Goal: Transaction & Acquisition: Purchase product/service

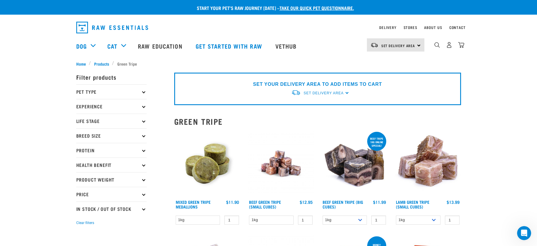
click at [214, 169] on img at bounding box center [207, 164] width 67 height 67
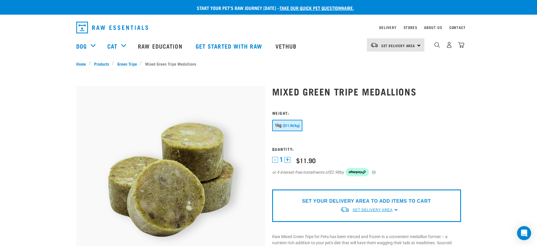
click at [373, 208] on span "Set Delivery Area" at bounding box center [373, 210] width 40 height 4
click at [361, 224] on link "[GEOGRAPHIC_DATA]" at bounding box center [369, 224] width 58 height 10
click at [417, 45] on div "Set Delivery Area North Island South Island" at bounding box center [396, 44] width 58 height 13
click at [387, 59] on link "[GEOGRAPHIC_DATA]" at bounding box center [395, 61] width 56 height 13
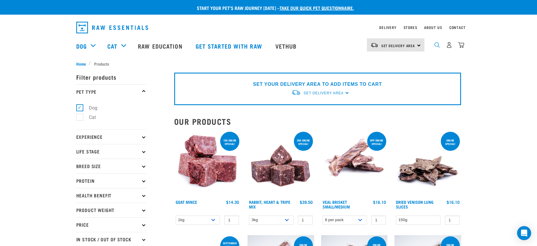
click at [435, 46] on img "dropdown navigation" at bounding box center [438, 45] width 6 height 6
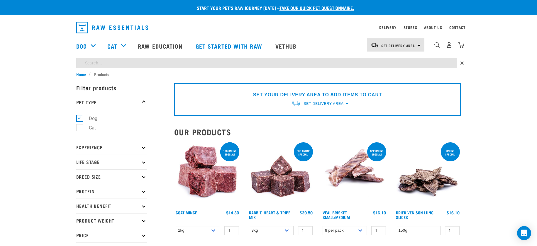
click at [177, 63] on input "search" at bounding box center [266, 63] width 381 height 11
type input "roll"
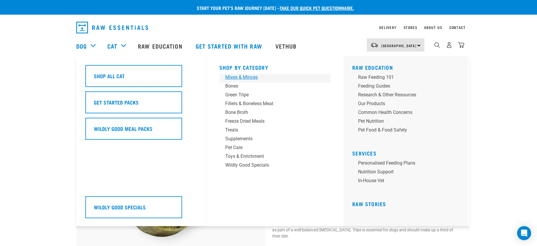
click at [243, 77] on div "Mixes & Minces" at bounding box center [271, 77] width 92 height 7
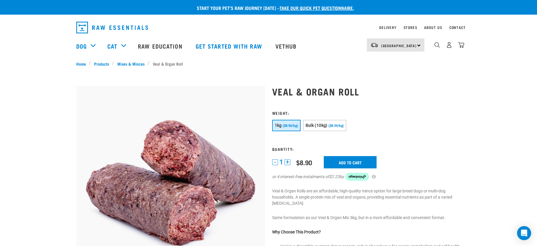
click at [287, 162] on button "+" at bounding box center [288, 163] width 6 height 6
click at [348, 163] on input "Add to cart" at bounding box center [350, 162] width 53 height 12
click at [0, 164] on article "There are 1 items left in stock of Lamb & Salmon Mix Roll, please remove this i…" at bounding box center [0, 123] width 0 height 246
click at [274, 162] on button "-" at bounding box center [275, 163] width 6 height 6
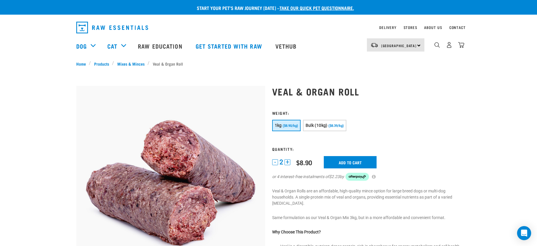
click at [274, 162] on button "-" at bounding box center [275, 163] width 6 height 6
click at [352, 162] on input "Add to cart" at bounding box center [350, 162] width 53 height 12
click at [22, 122] on button "delete" at bounding box center [19, 123] width 6 height 6
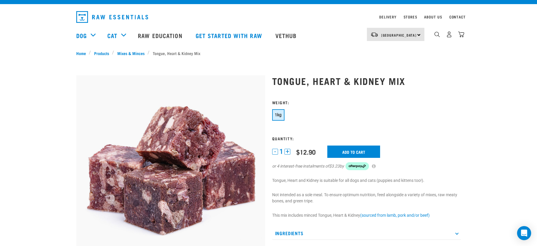
scroll to position [12, 0]
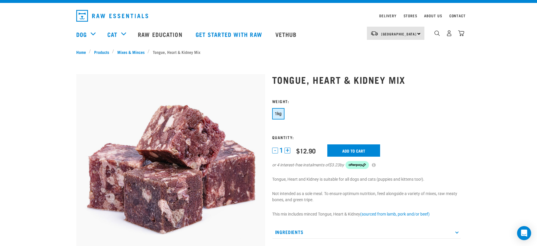
click at [289, 151] on button "+" at bounding box center [288, 151] width 6 height 6
click at [351, 150] on input "Add to cart" at bounding box center [353, 151] width 53 height 12
click at [354, 153] on input "Add to cart" at bounding box center [353, 151] width 53 height 12
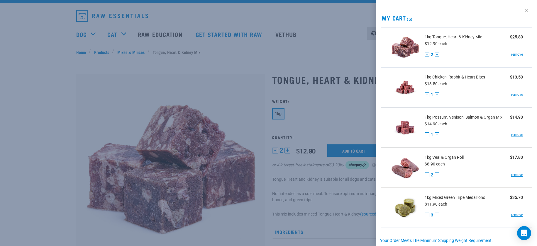
click at [525, 9] on link at bounding box center [526, 10] width 9 height 9
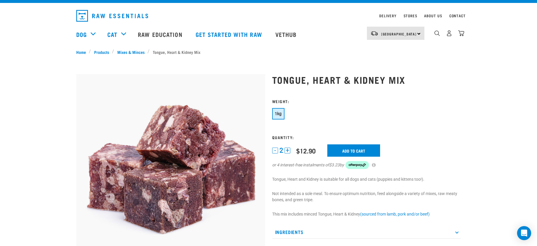
drag, startPoint x: 460, startPoint y: 35, endPoint x: 459, endPoint y: 18, distance: 17.0
click at [460, 35] on img "dropdown navigation" at bounding box center [461, 33] width 6 height 6
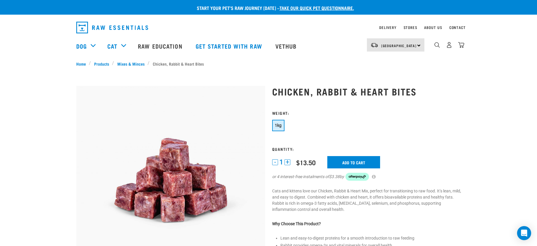
scroll to position [1, 0]
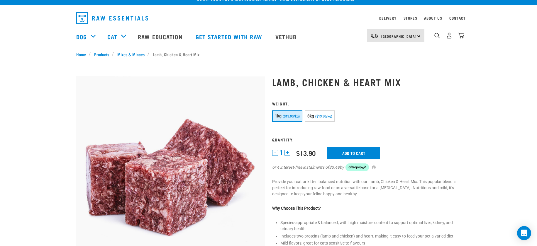
scroll to position [11, 0]
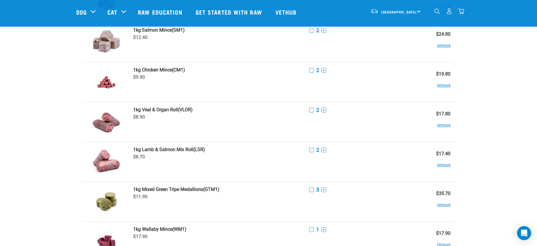
scroll to position [113, 0]
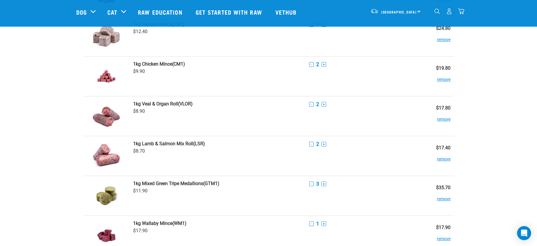
click at [309, 146] on button "-" at bounding box center [311, 144] width 5 height 5
click at [437, 160] on button "remove" at bounding box center [443, 156] width 13 height 11
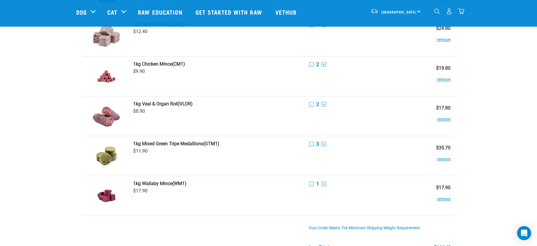
scroll to position [114, 0]
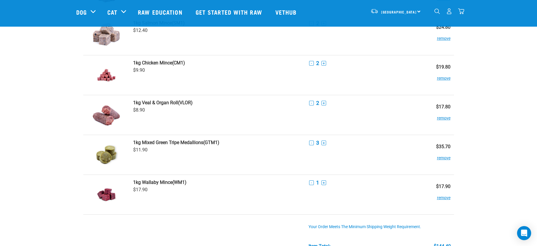
click at [437, 198] on button "remove" at bounding box center [443, 195] width 13 height 11
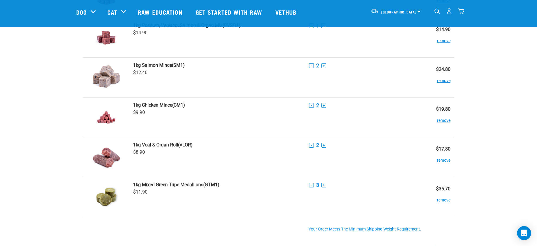
scroll to position [48, 0]
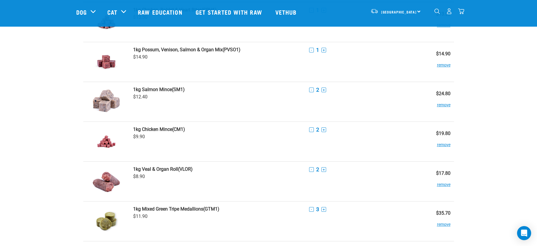
click at [437, 104] on button "remove" at bounding box center [443, 102] width 13 height 11
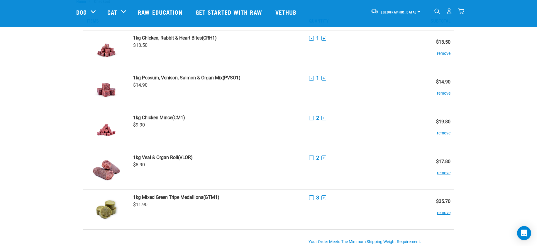
scroll to position [18, 0]
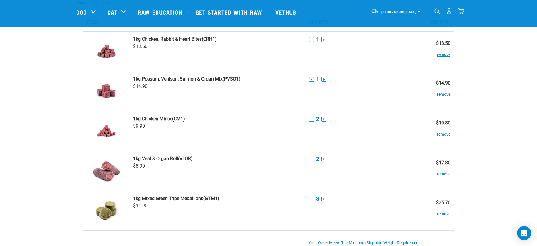
click at [309, 42] on div "- 1 +" at bounding box center [361, 39] width 104 height 6
click at [322, 40] on button "+" at bounding box center [324, 39] width 5 height 5
click at [437, 136] on button "remove" at bounding box center [443, 131] width 13 height 11
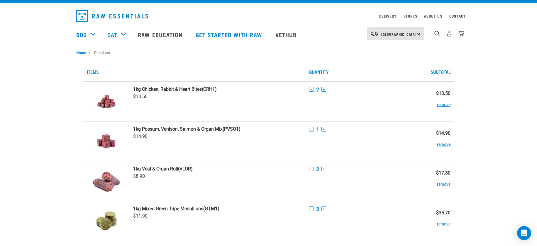
scroll to position [0, 0]
